Goal: Task Accomplishment & Management: Complete application form

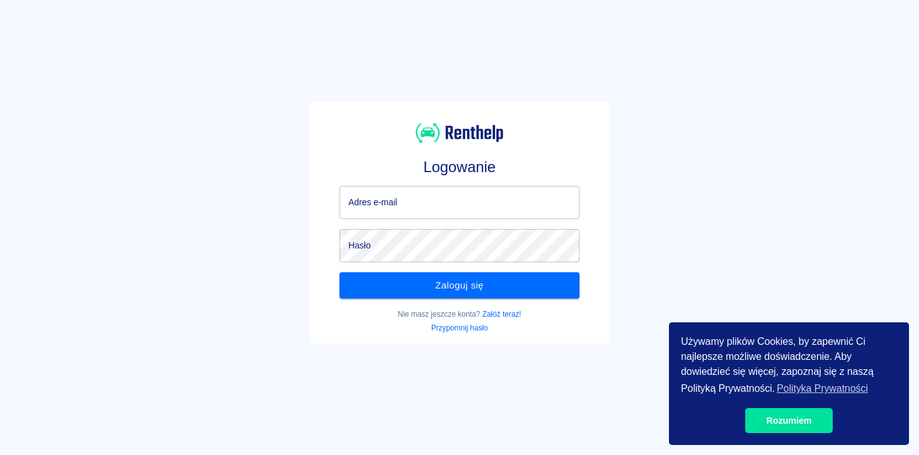
click at [506, 314] on link "Załóż teraz!" at bounding box center [501, 314] width 39 height 9
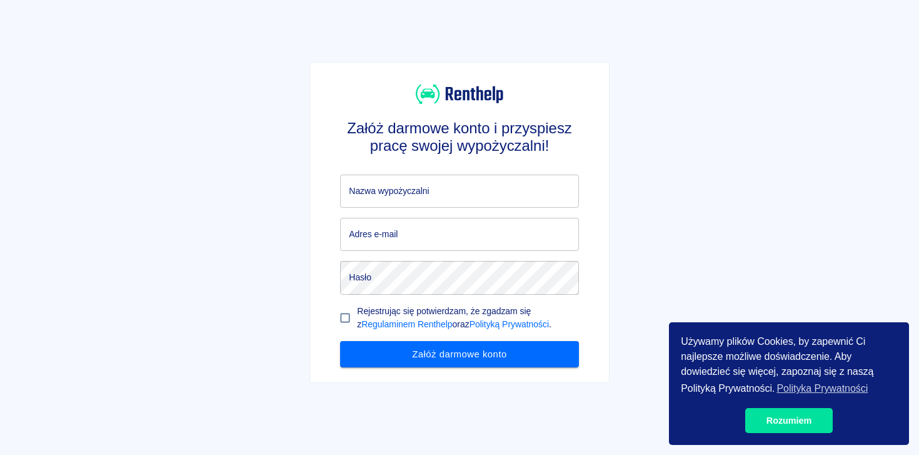
click at [492, 198] on input "Nazwa wypożyczalni" at bounding box center [459, 190] width 238 height 33
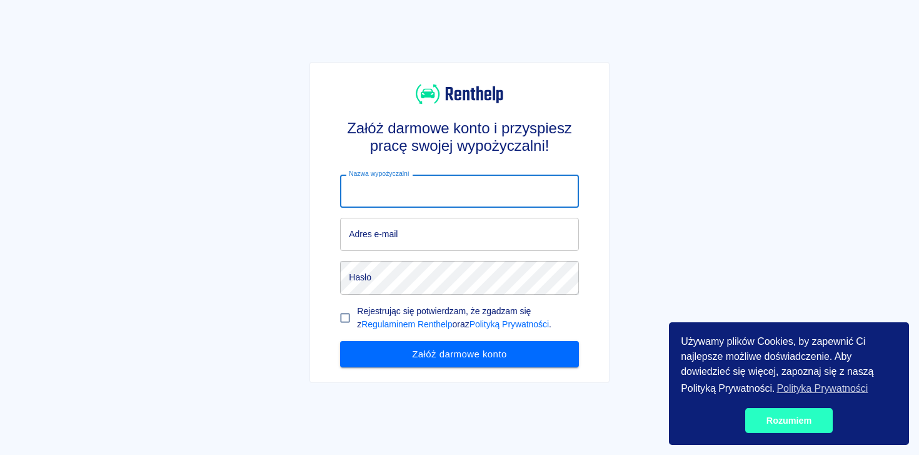
click at [783, 428] on link "Rozumiem" at bounding box center [789, 420] width 88 height 25
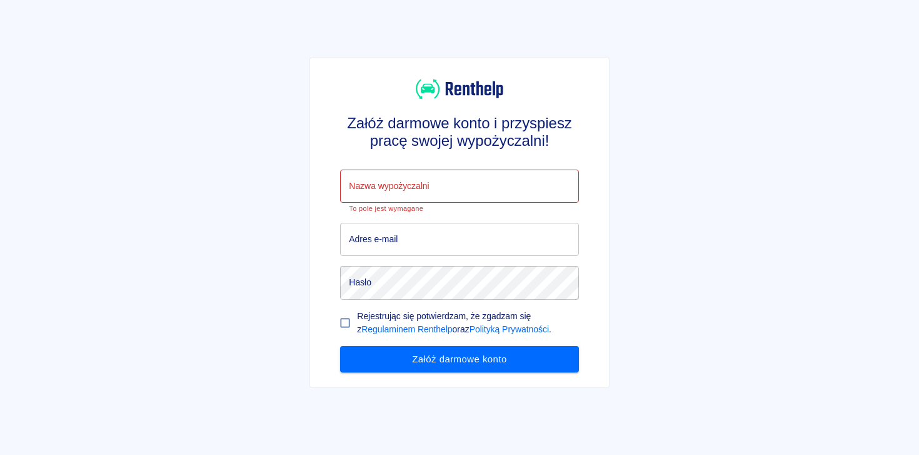
click at [453, 179] on input "Nazwa wypożyczalni" at bounding box center [459, 185] width 238 height 33
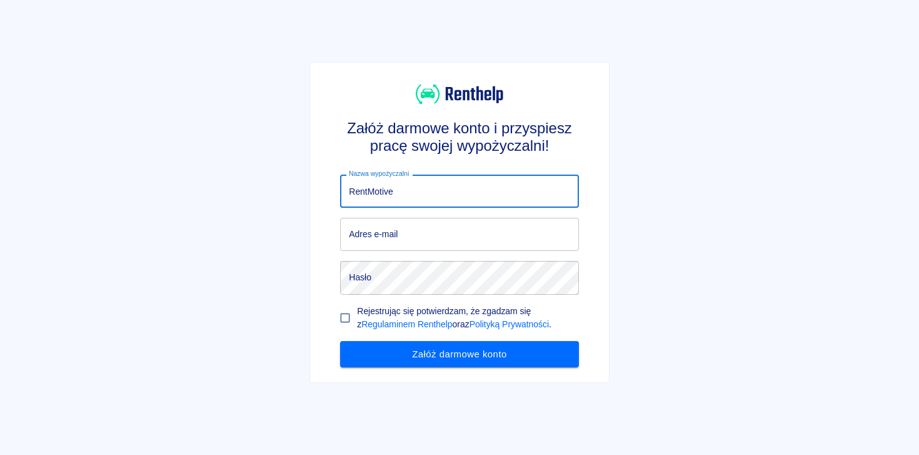
type input "RentMotive"
click at [429, 232] on input "Adres e-mail" at bounding box center [459, 234] width 238 height 33
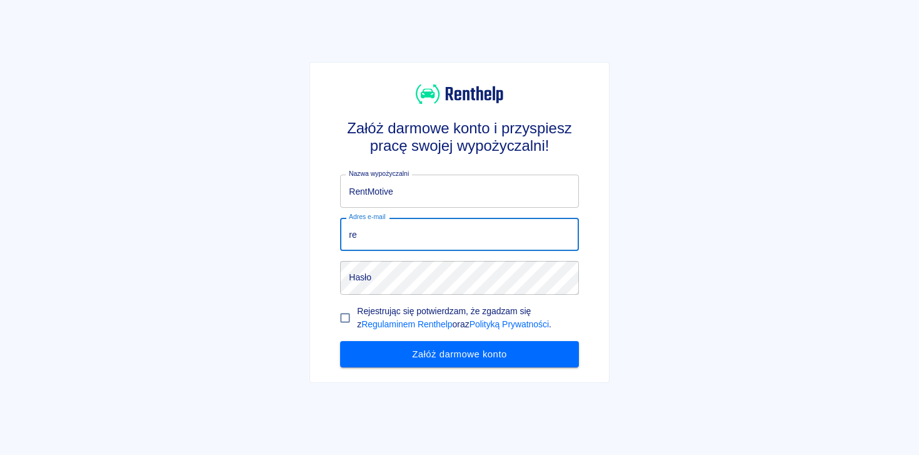
type input "r"
type input "[EMAIL_ADDRESS][DOMAIN_NAME]"
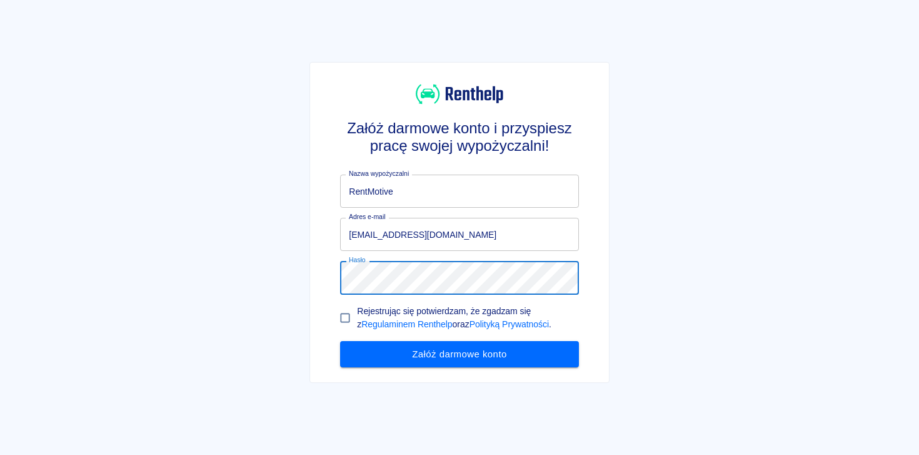
click at [348, 315] on input "Rejestrując się potwierdzam, że zgadzam się z Regulaminem Renthelp oraz Polityk…" at bounding box center [345, 318] width 24 height 24
checkbox input "true"
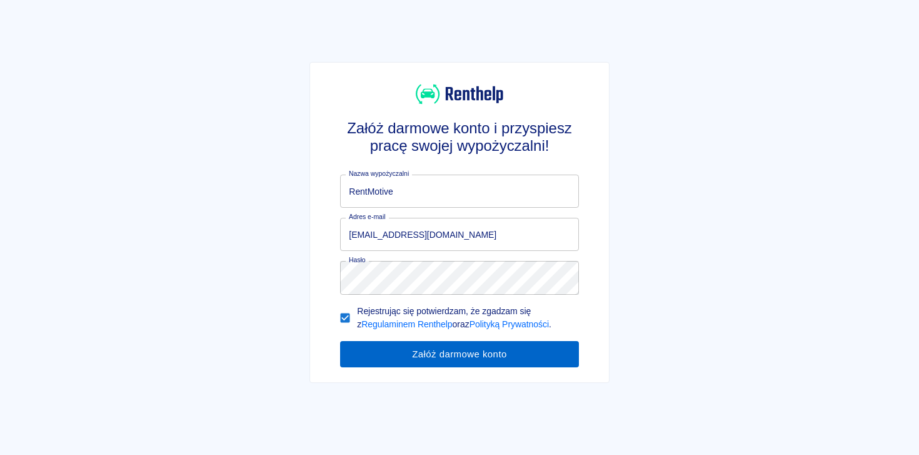
click at [383, 351] on button "Załóż darmowe konto" at bounding box center [459, 354] width 238 height 26
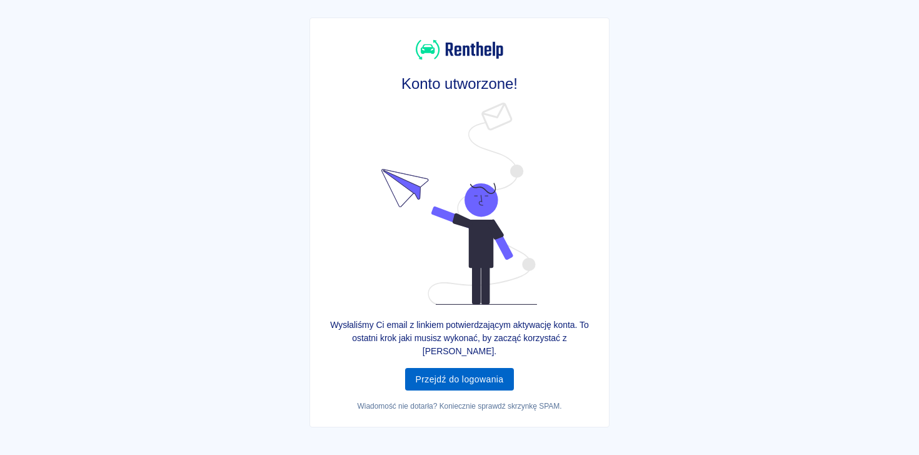
click at [452, 376] on link "Przejdź do logowania" at bounding box center [459, 379] width 108 height 23
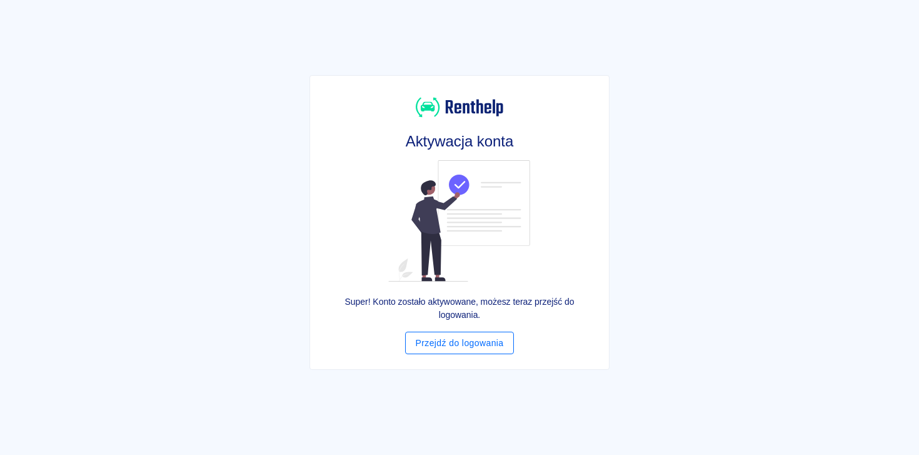
click at [481, 340] on link "Przejdź do logowania" at bounding box center [459, 342] width 108 height 23
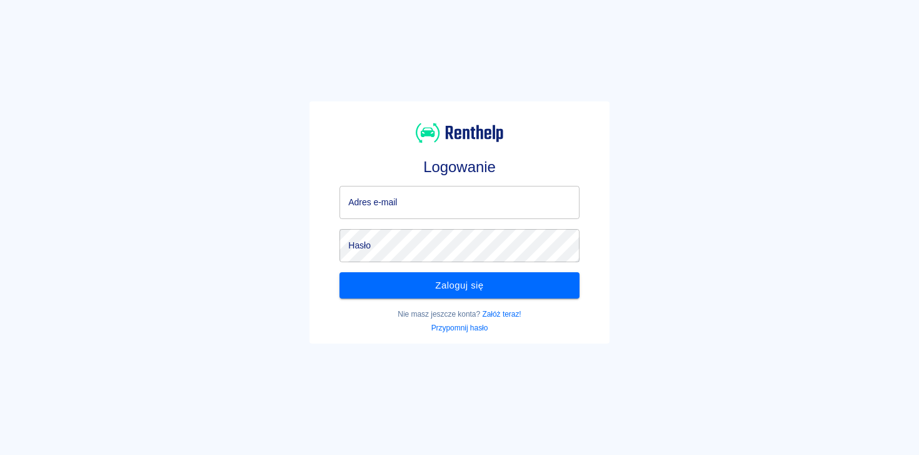
click at [442, 208] on input "Adres e-mail" at bounding box center [460, 202] width 240 height 33
type input "[EMAIL_ADDRESS][DOMAIN_NAME]"
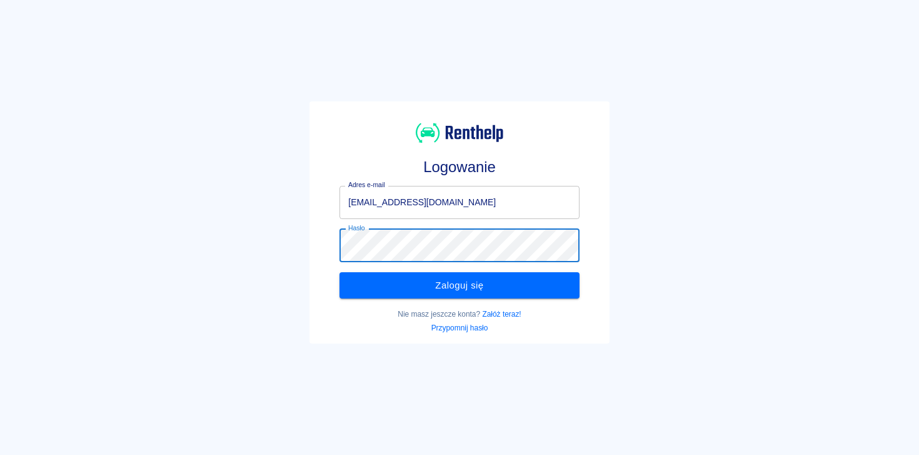
click button "Zaloguj się" at bounding box center [460, 285] width 240 height 26
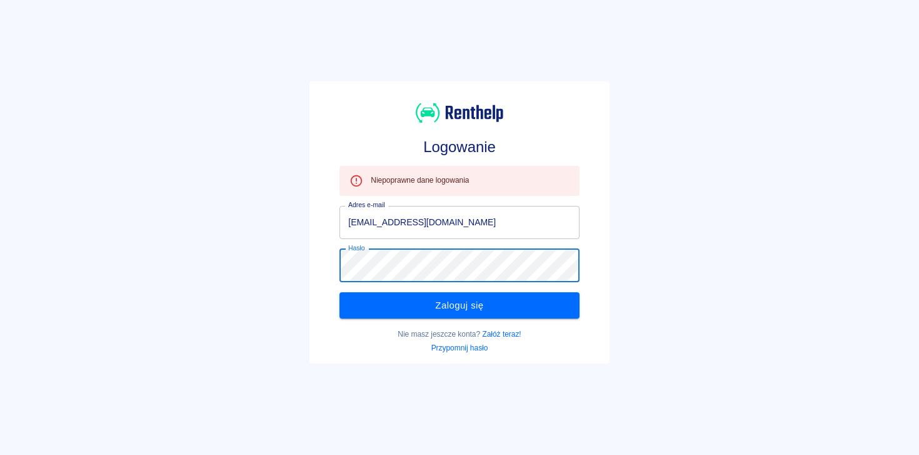
click button "Zaloguj się" at bounding box center [460, 305] width 240 height 26
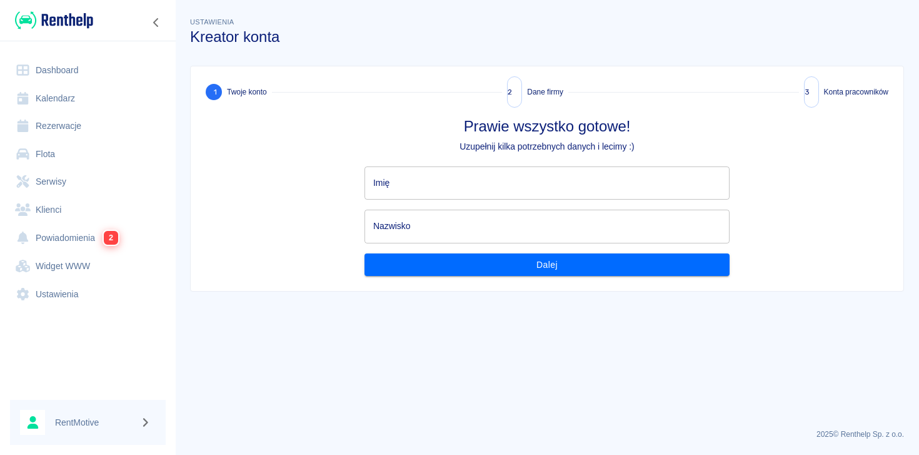
click at [78, 229] on link "Powiadomienia 2" at bounding box center [88, 237] width 156 height 29
click at [74, 123] on link "Rezerwacje" at bounding box center [88, 126] width 156 height 28
